Goal: Transaction & Acquisition: Purchase product/service

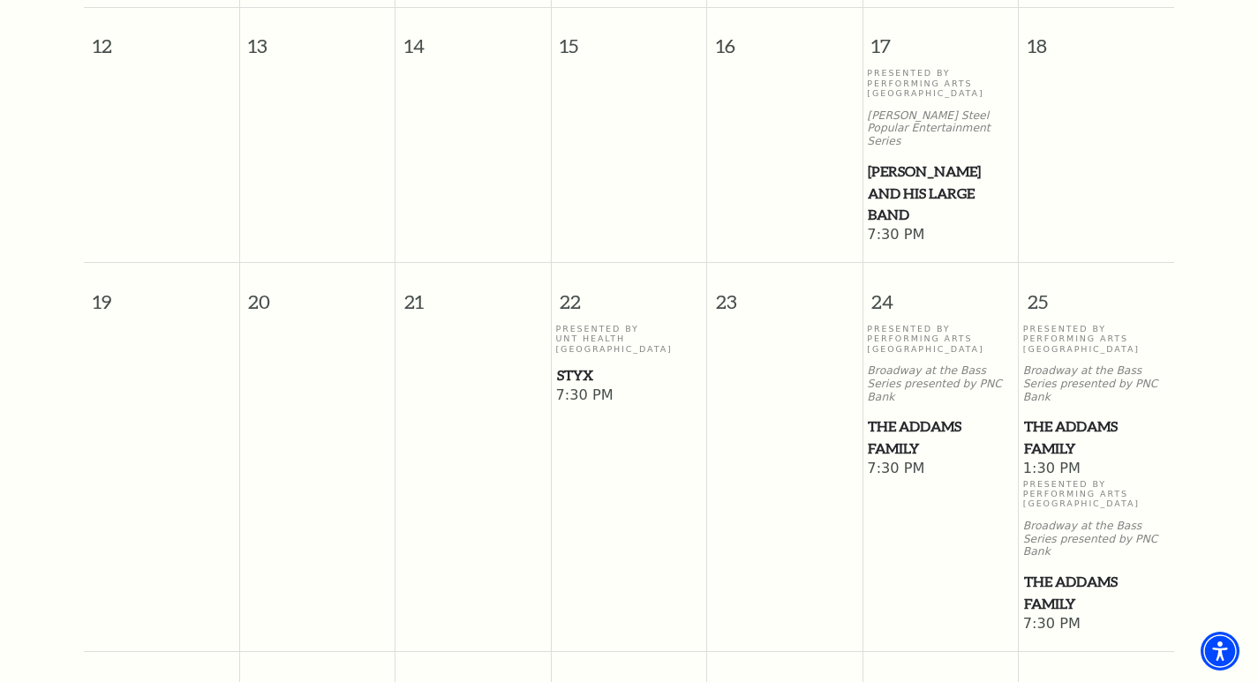
scroll to position [951, 0]
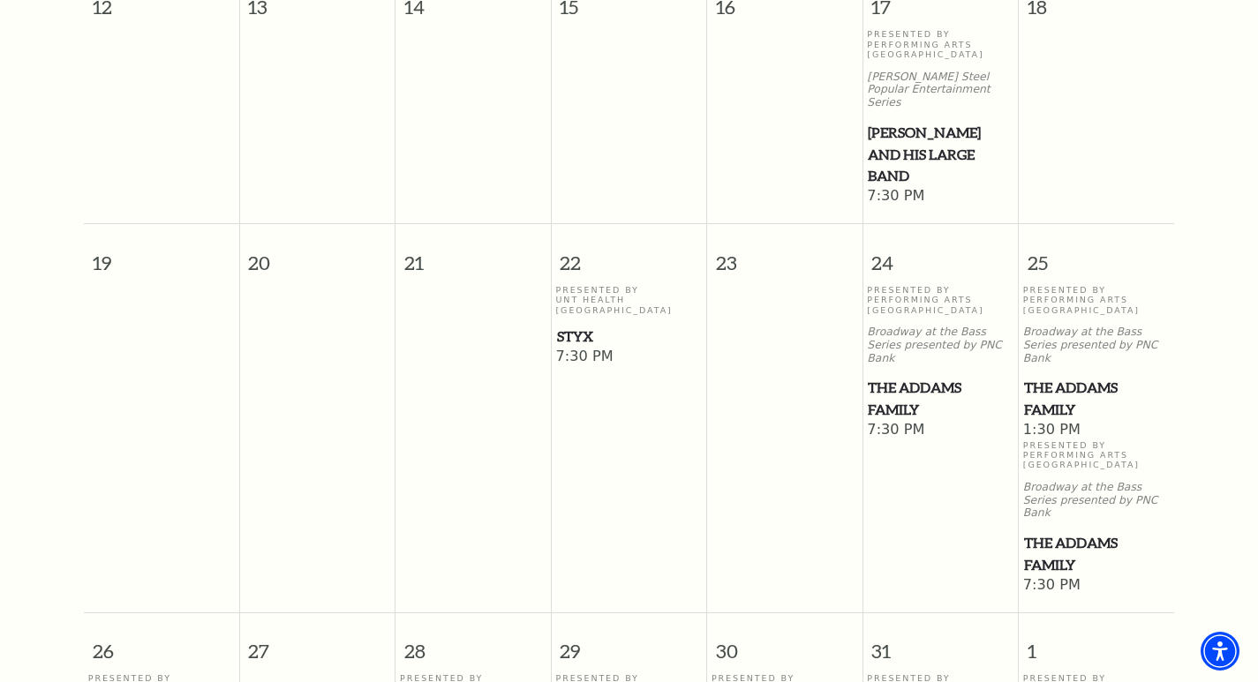
click at [1061, 377] on span "The Addams Family" at bounding box center [1096, 398] width 145 height 43
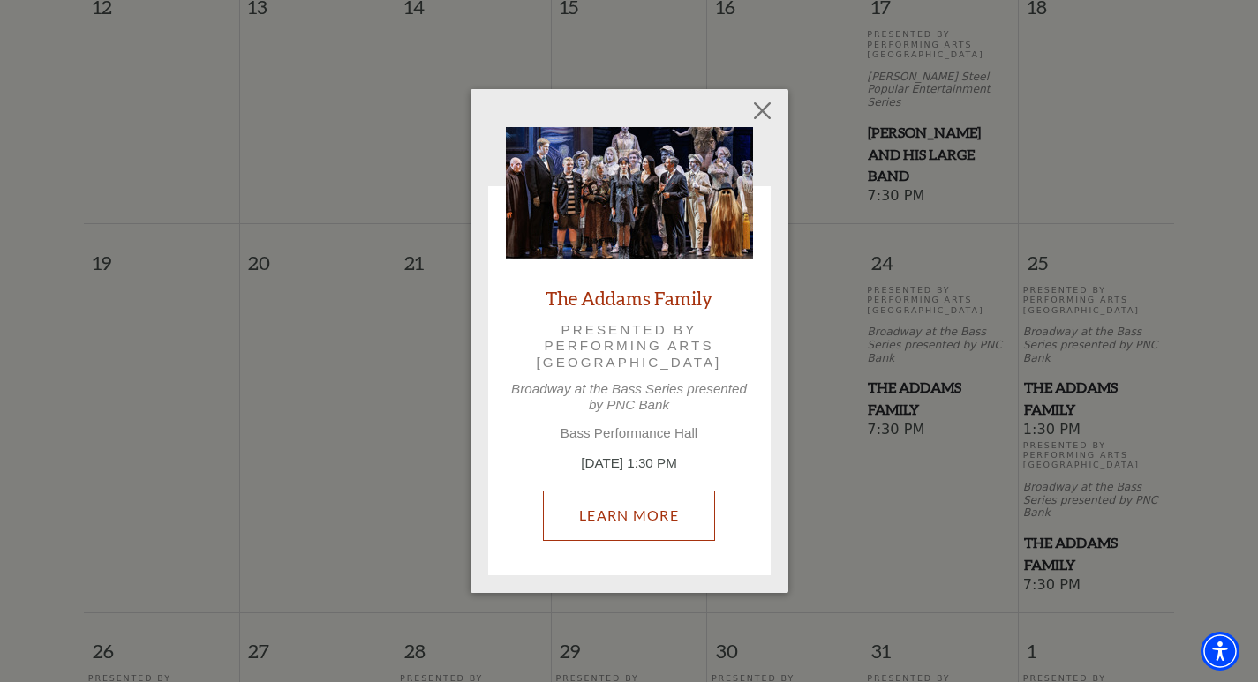
click at [656, 511] on link "Learn More" at bounding box center [629, 515] width 172 height 49
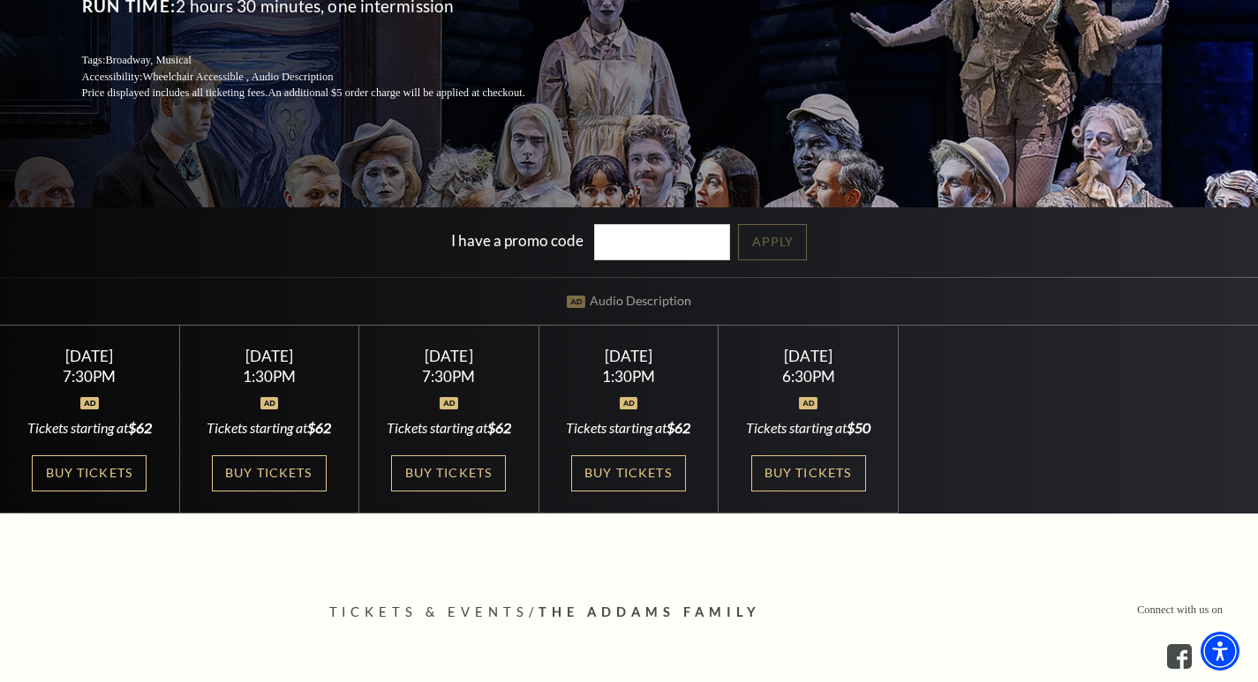
scroll to position [441, 0]
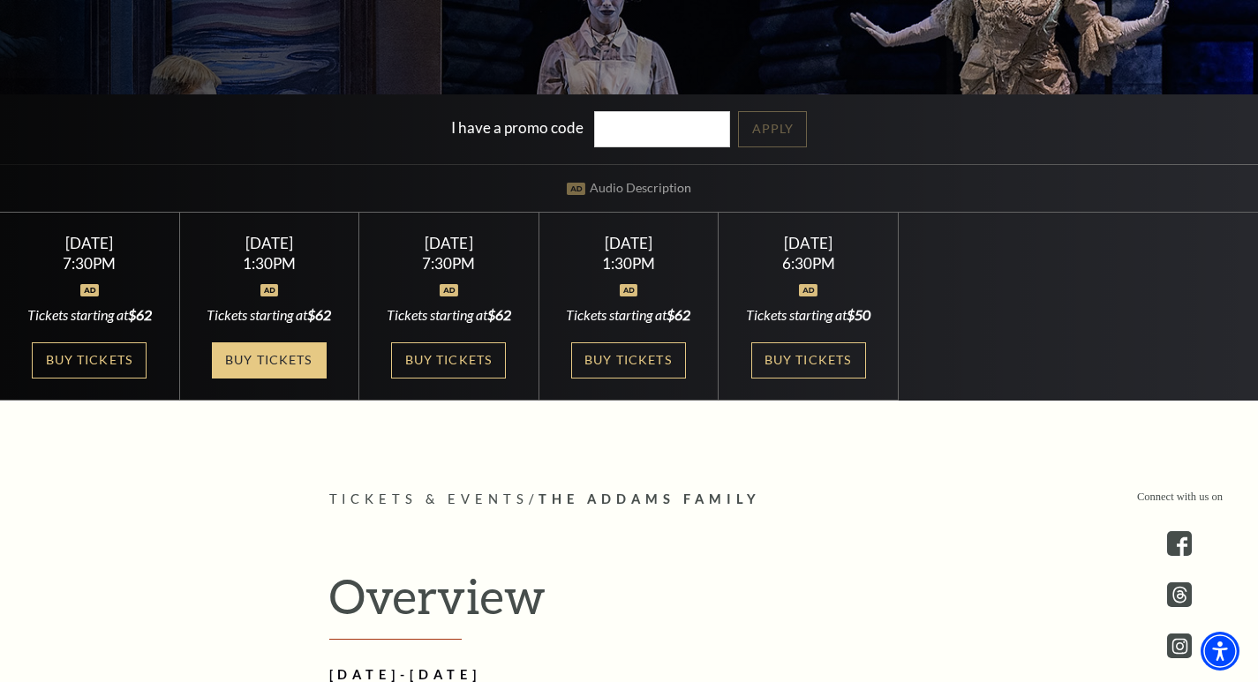
click at [303, 379] on link "Buy Tickets" at bounding box center [269, 361] width 115 height 36
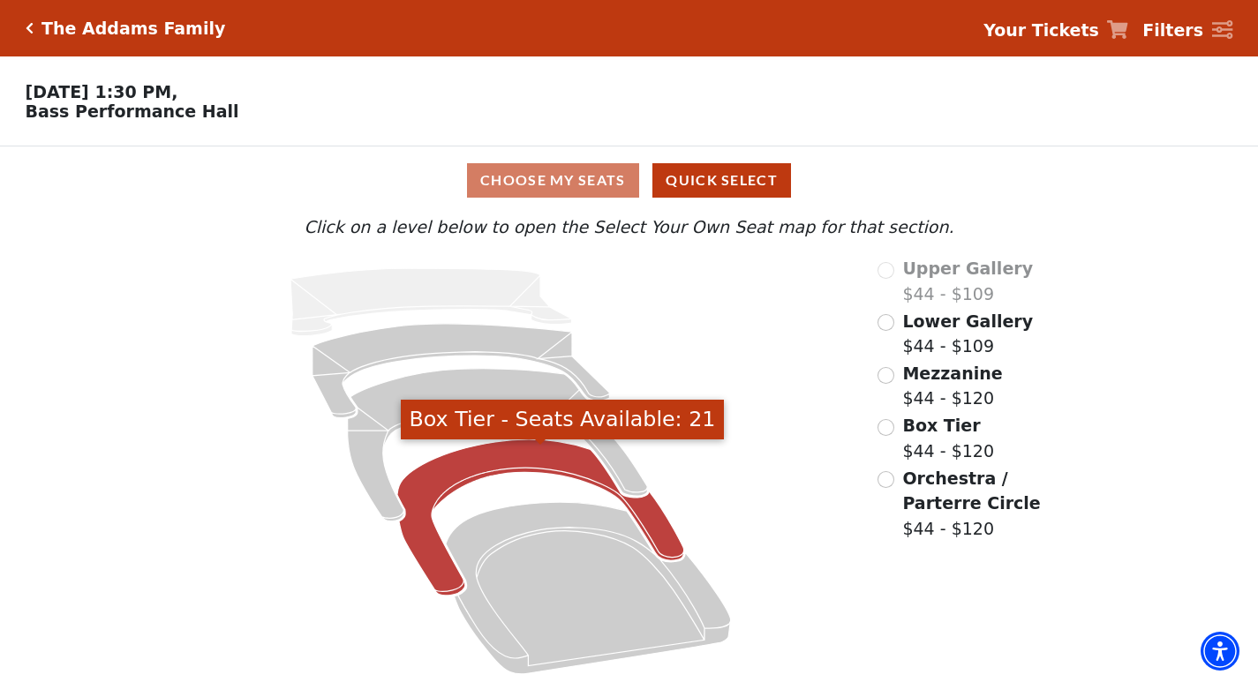
click at [481, 477] on icon "Box Tier - Seats Available: 21" at bounding box center [540, 518] width 287 height 156
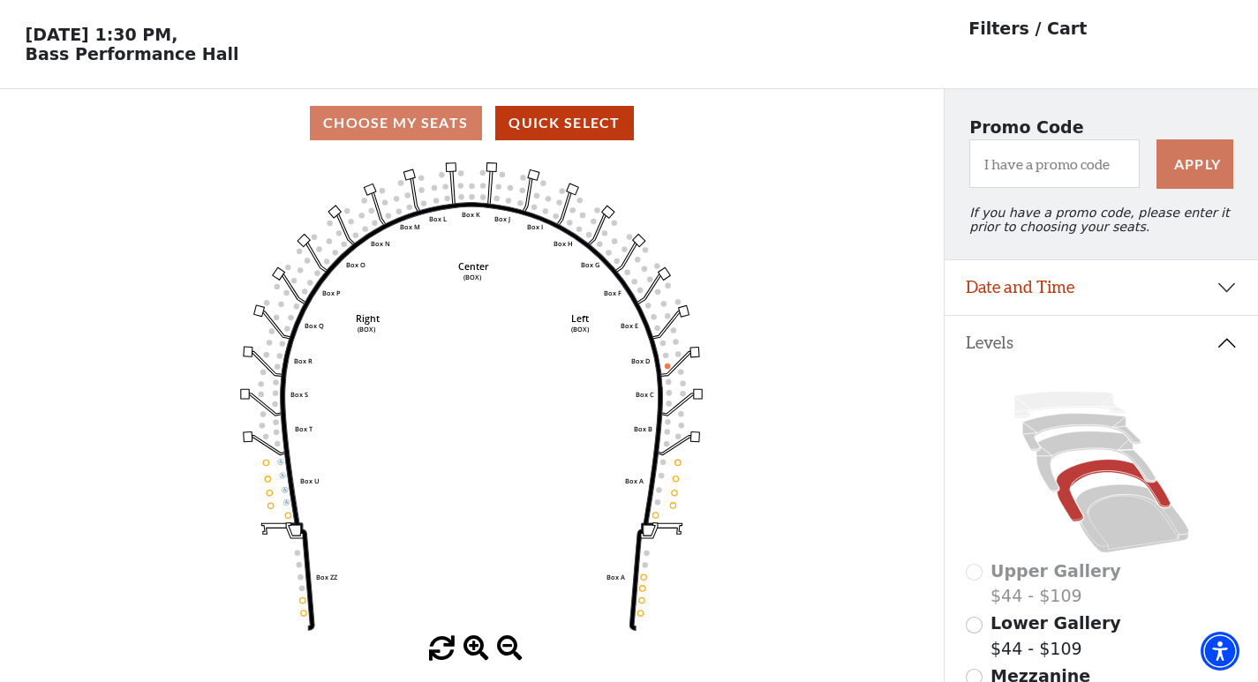
scroll to position [88, 0]
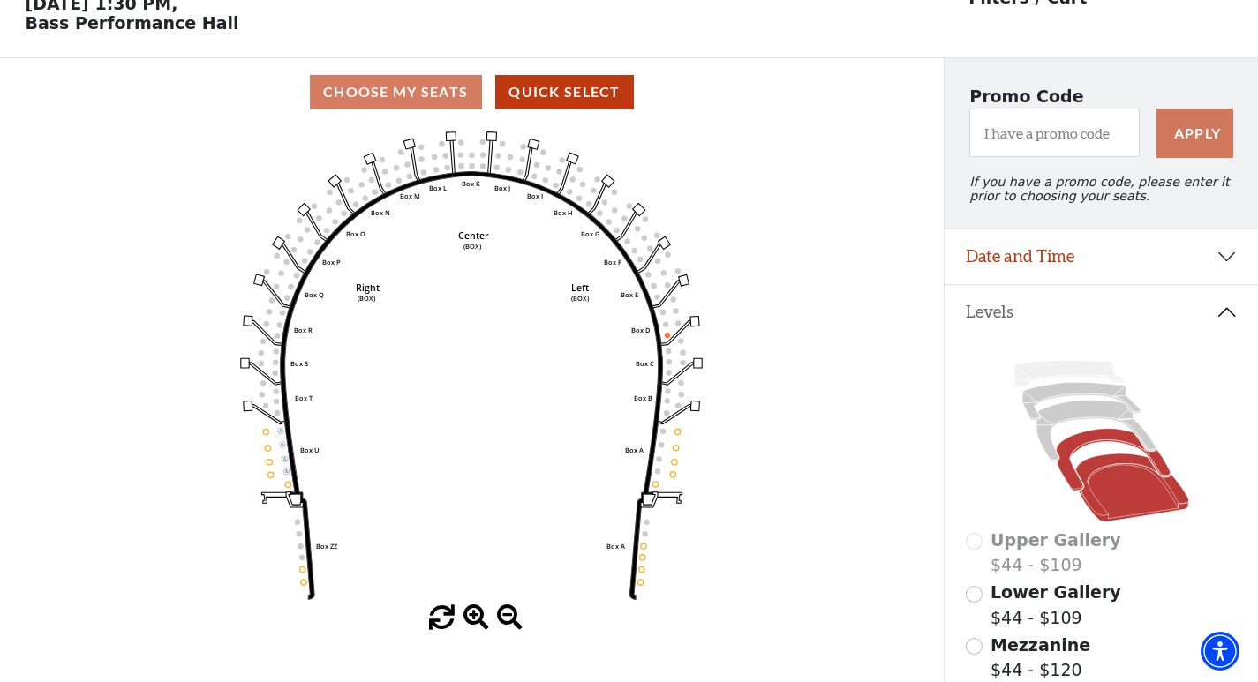
click at [1115, 482] on icon at bounding box center [1132, 489] width 114 height 69
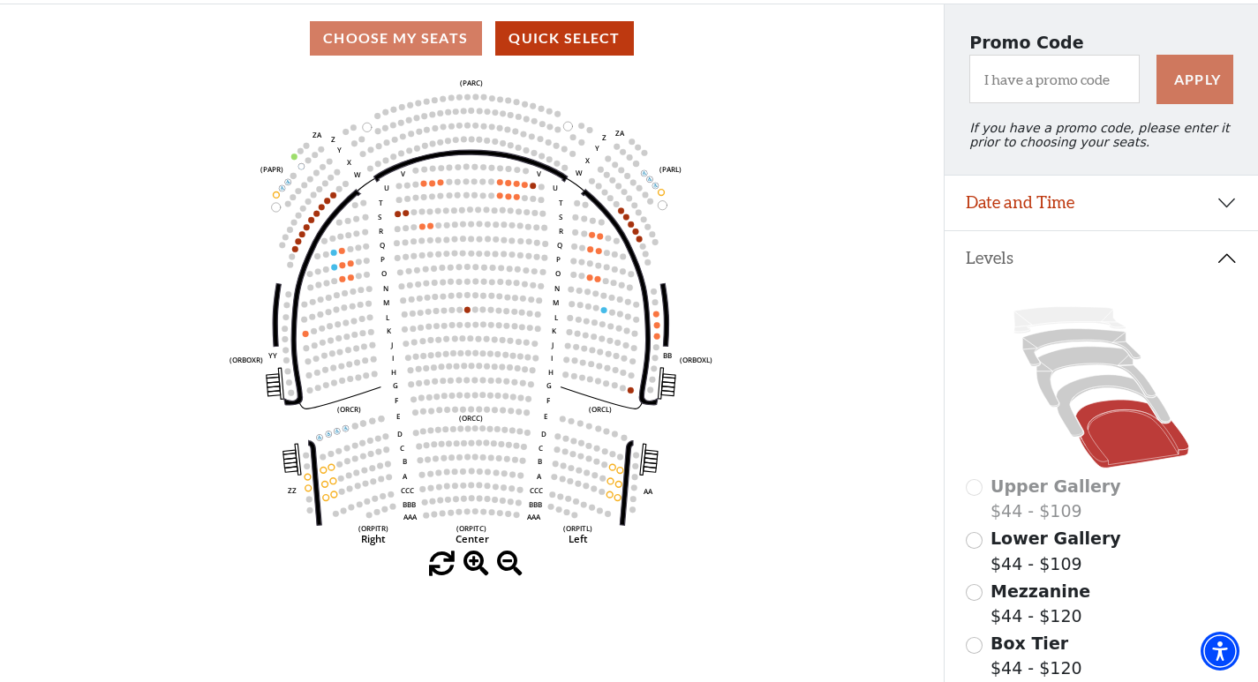
scroll to position [170, 0]
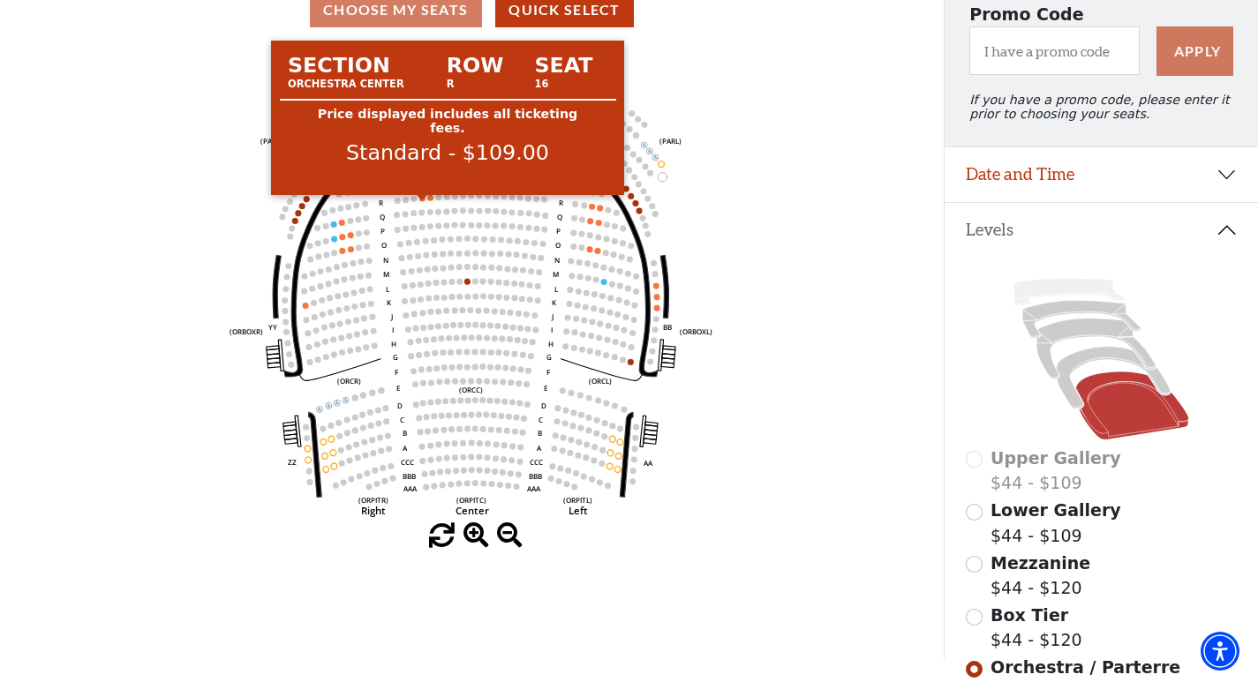
click at [421, 201] on circle at bounding box center [422, 198] width 6 height 6
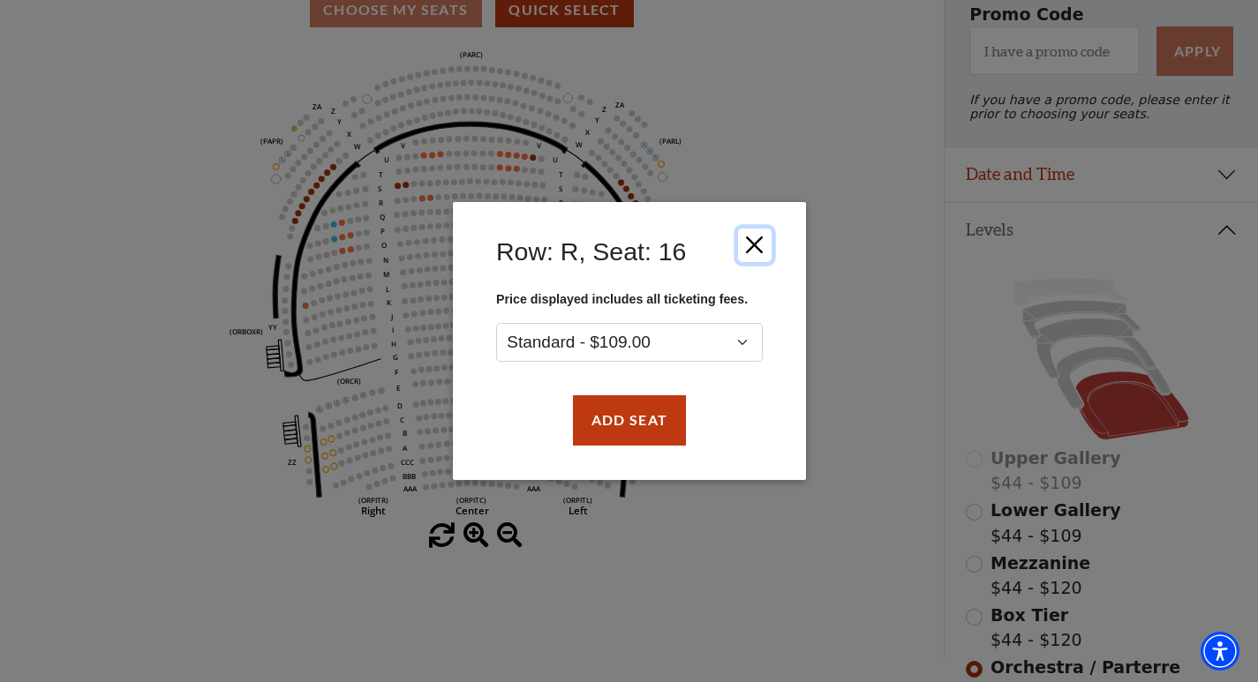
drag, startPoint x: 754, startPoint y: 237, endPoint x: 611, endPoint y: 178, distance: 154.8
click at [753, 237] on button "Close" at bounding box center [754, 246] width 34 height 34
